Goal: Check status: Check status

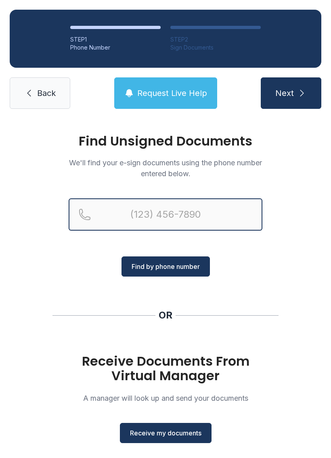
click at [170, 208] on input "Reservation phone number" at bounding box center [166, 214] width 194 height 32
type input "[PHONE_NUMBER]"
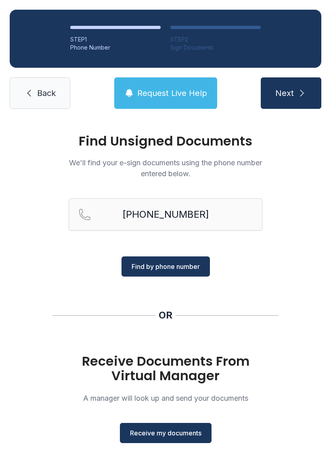
click at [186, 272] on button "Find by phone number" at bounding box center [165, 266] width 88 height 20
click at [174, 265] on span "Find by phone number" at bounding box center [165, 267] width 68 height 10
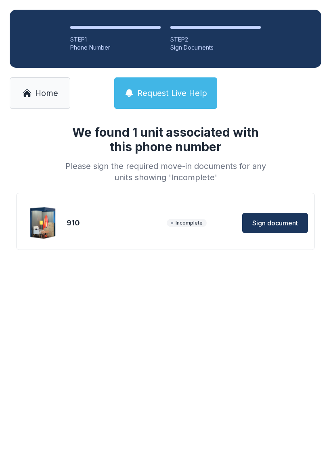
click at [282, 222] on span "Sign document" at bounding box center [275, 223] width 46 height 10
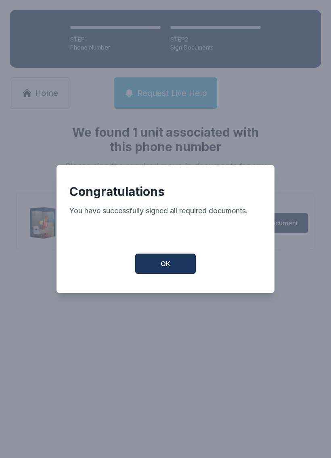
click at [175, 265] on button "OK" at bounding box center [165, 264] width 60 height 20
